Goal: Navigation & Orientation: Find specific page/section

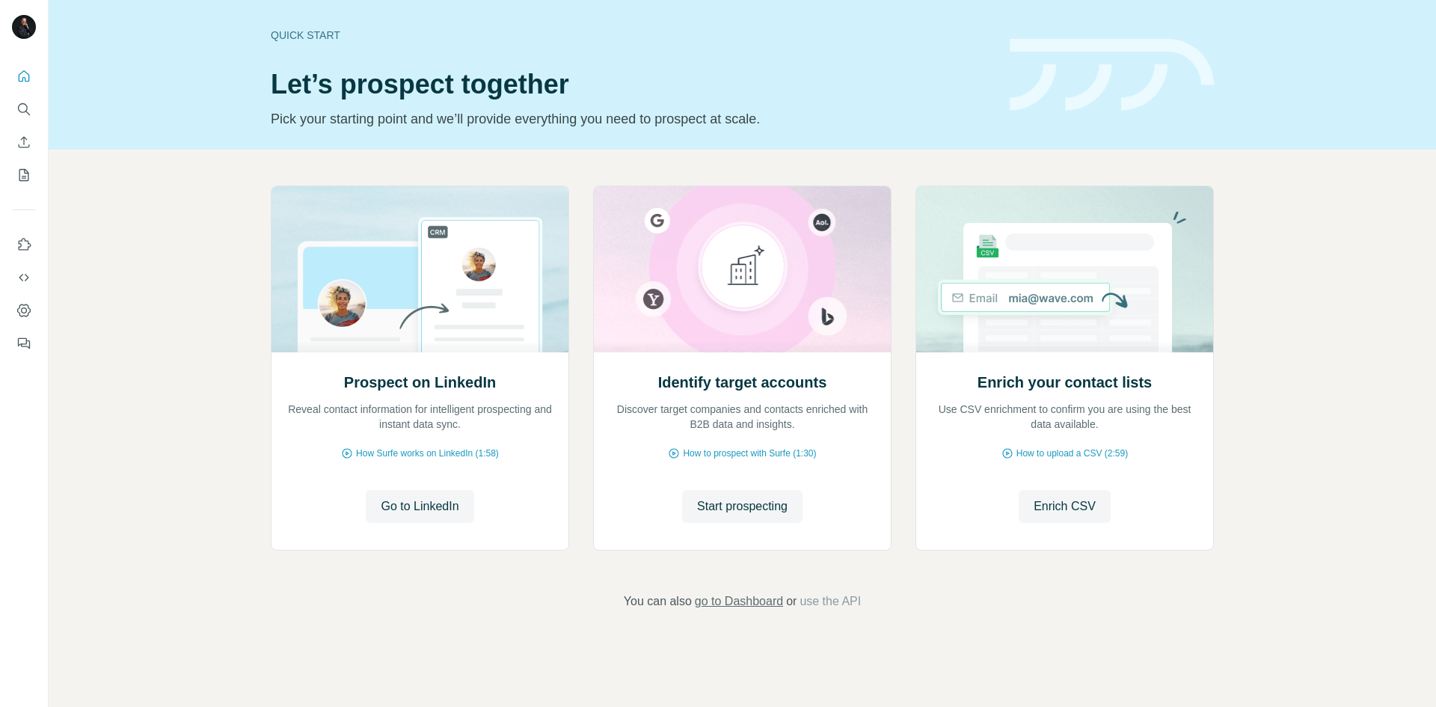
click at [752, 600] on span "go to Dashboard" at bounding box center [739, 601] width 88 height 18
click at [19, 174] on icon "My lists" at bounding box center [24, 175] width 10 height 12
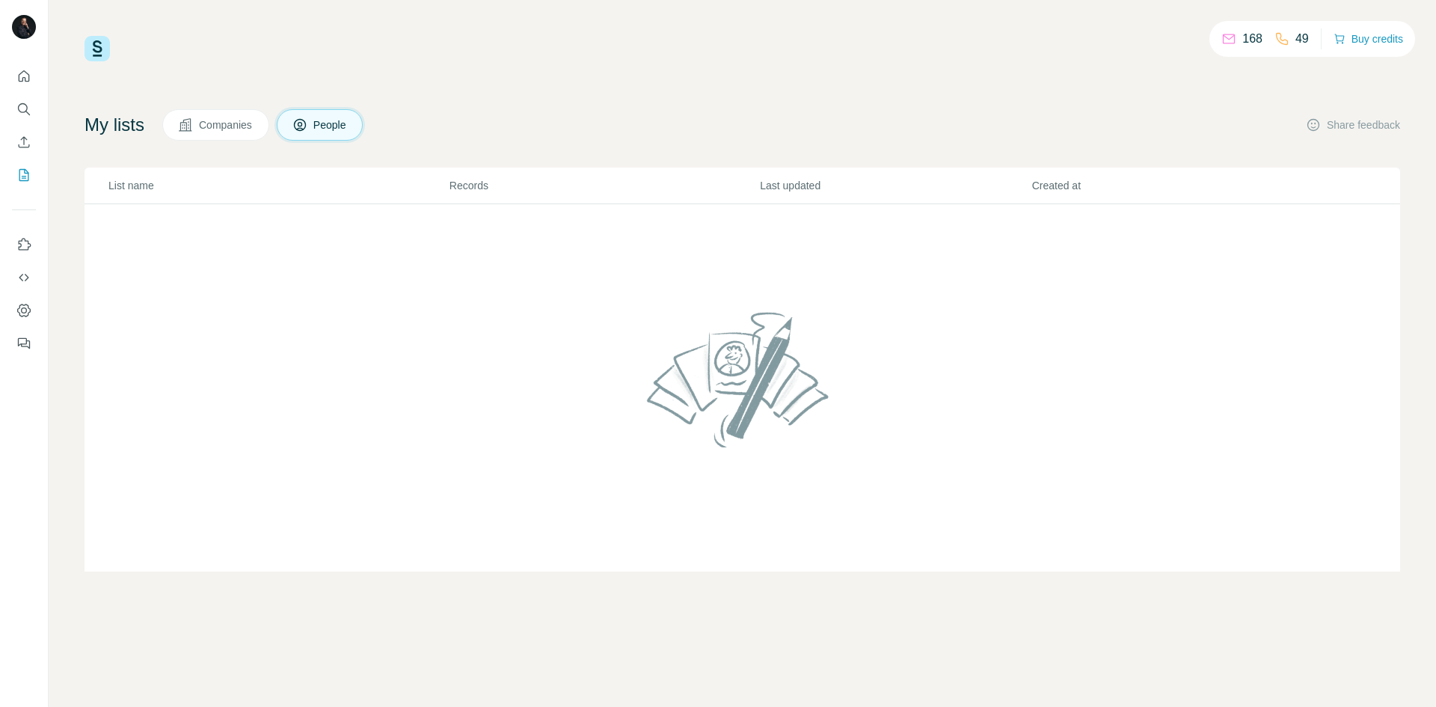
click at [237, 122] on span "Companies" at bounding box center [226, 124] width 55 height 15
